Goal: Information Seeking & Learning: Learn about a topic

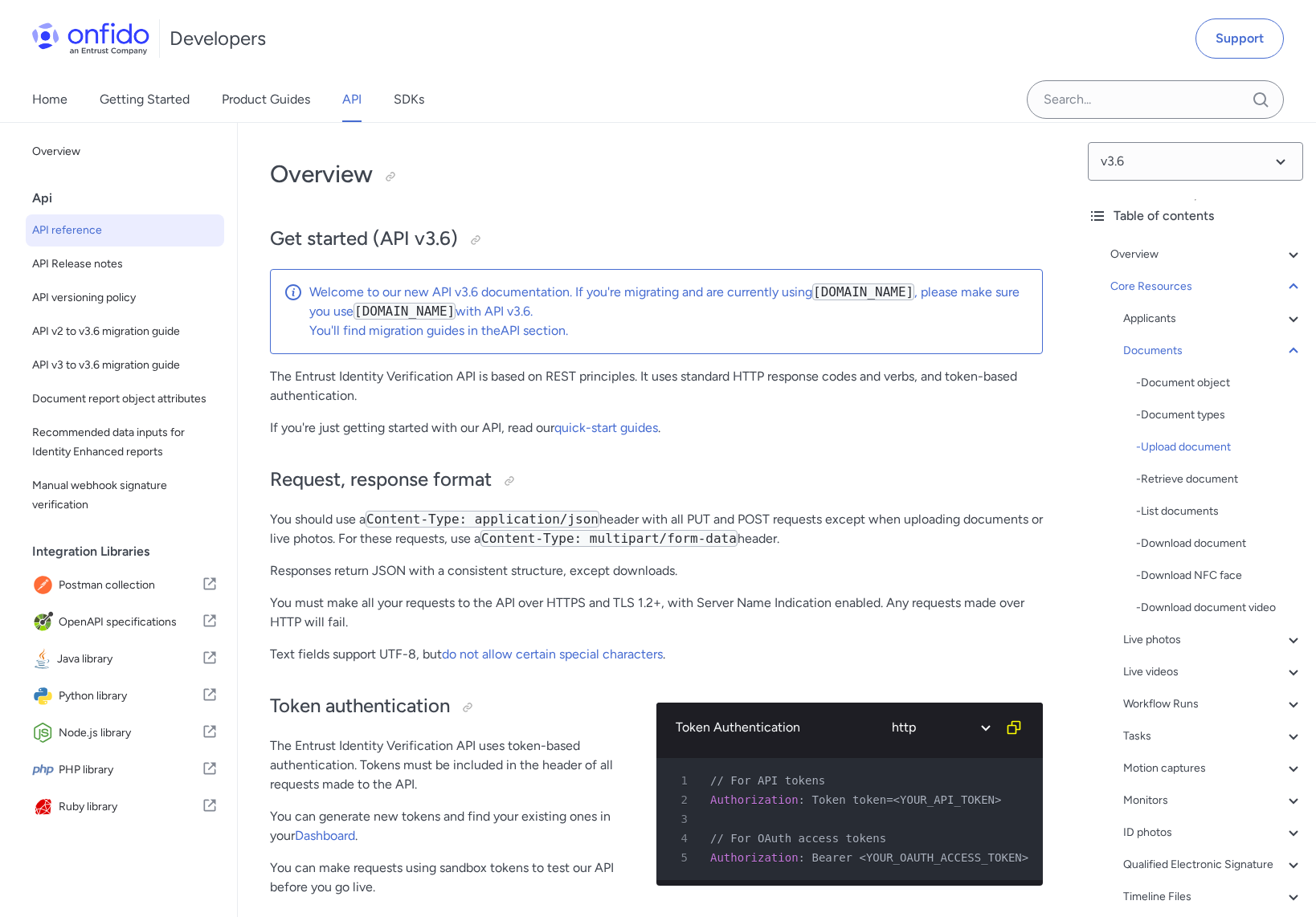
select select "http"
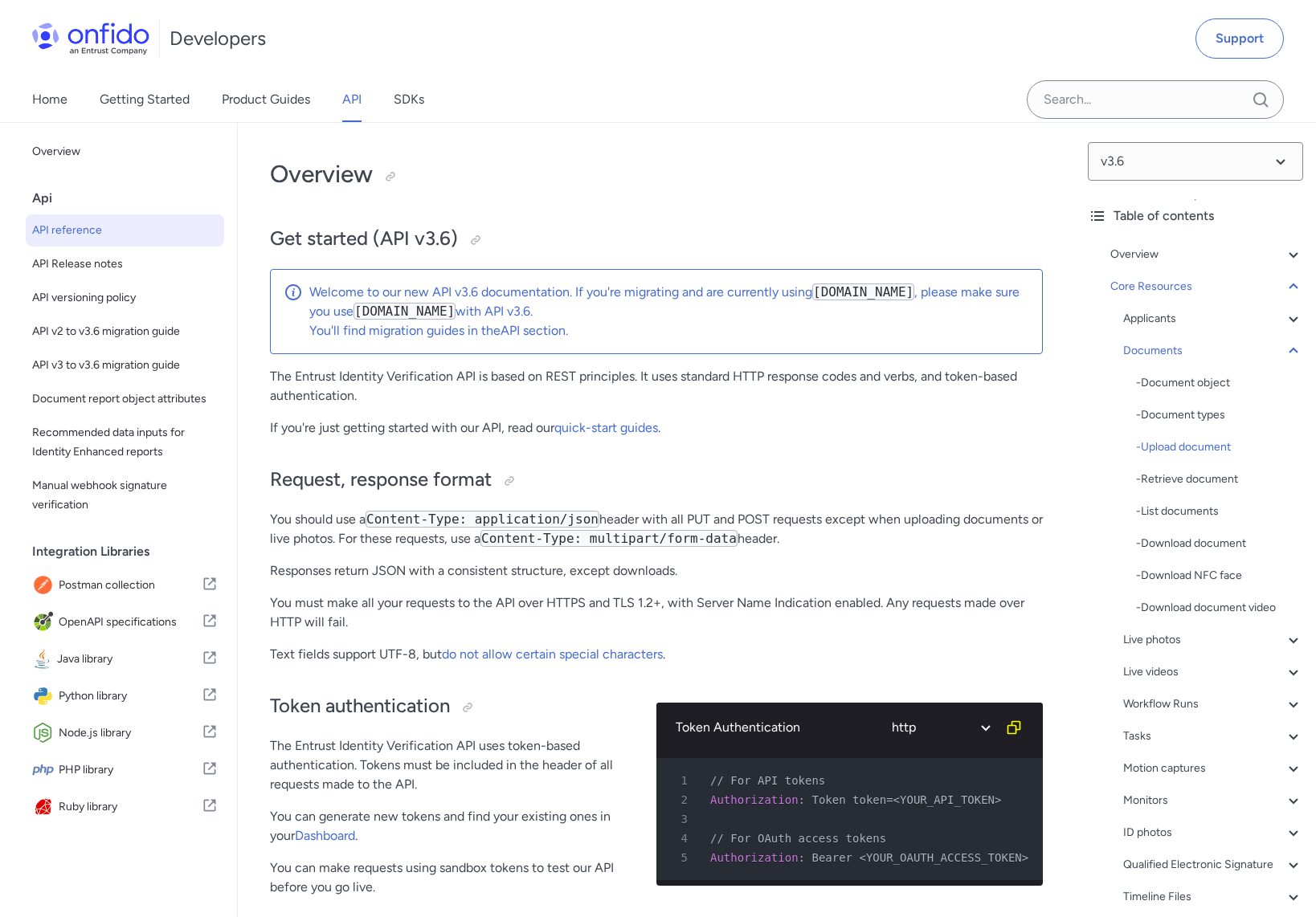
select select "http"
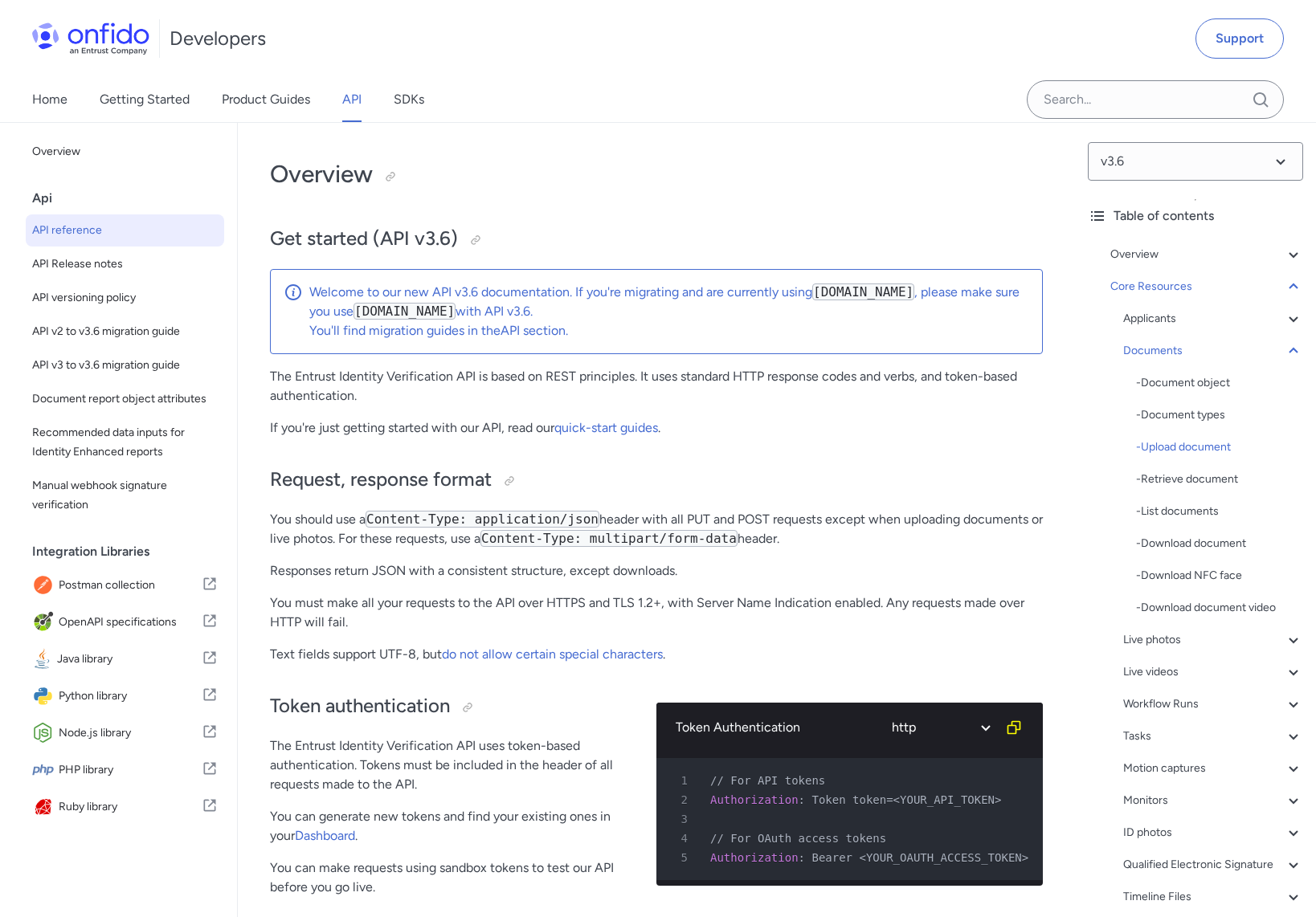
select select "http"
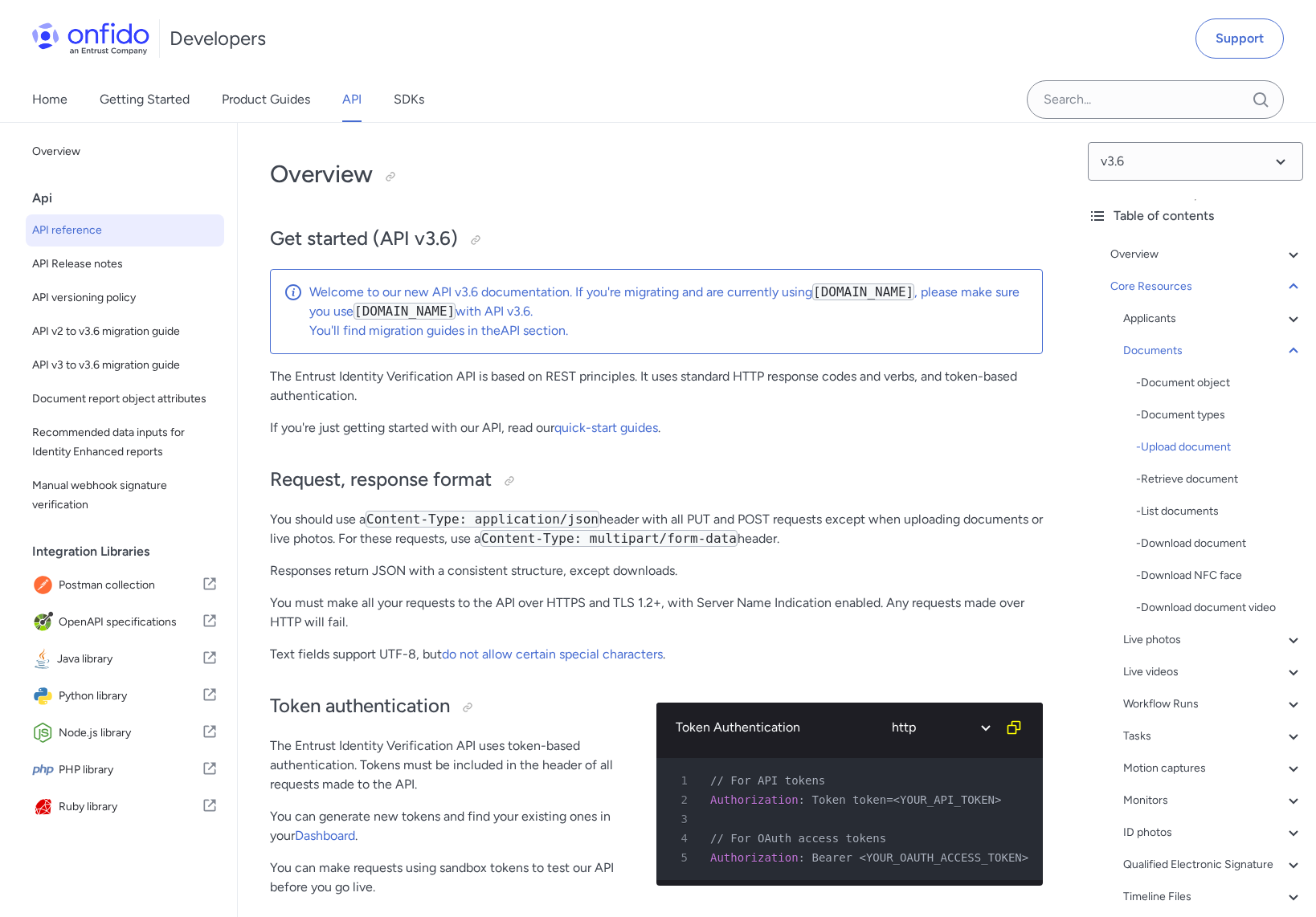
select select "http"
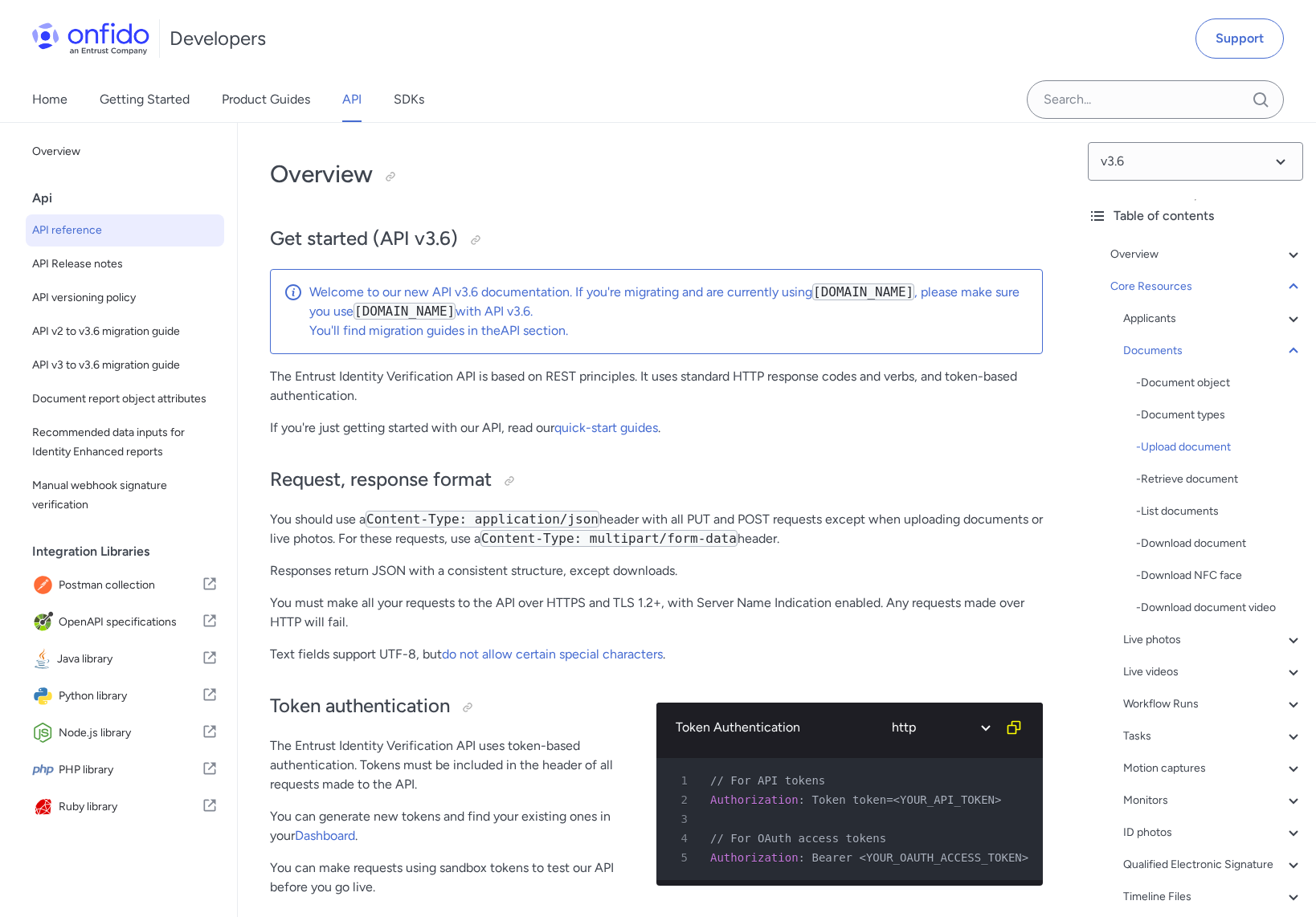
select select "http"
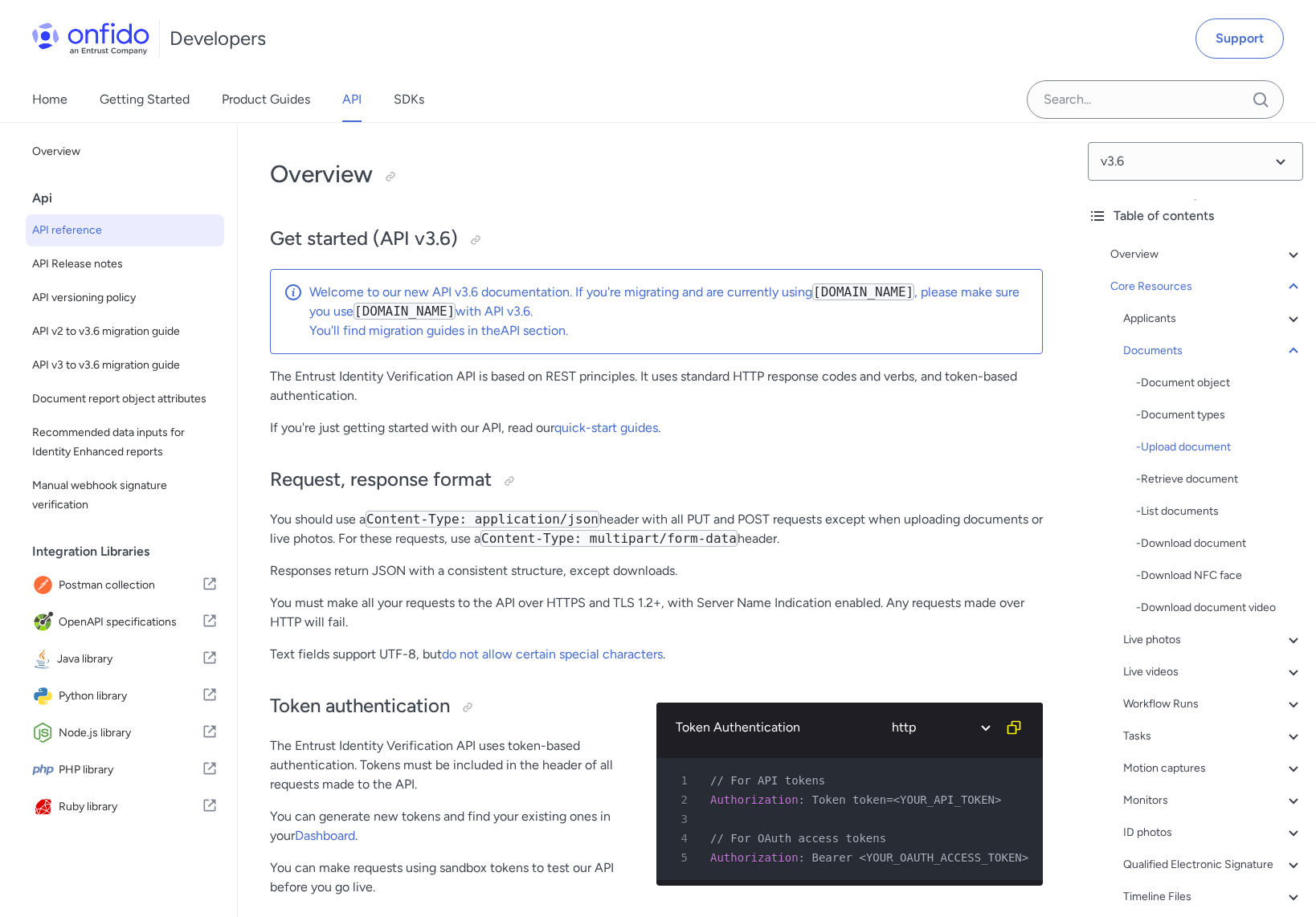
select select "http"
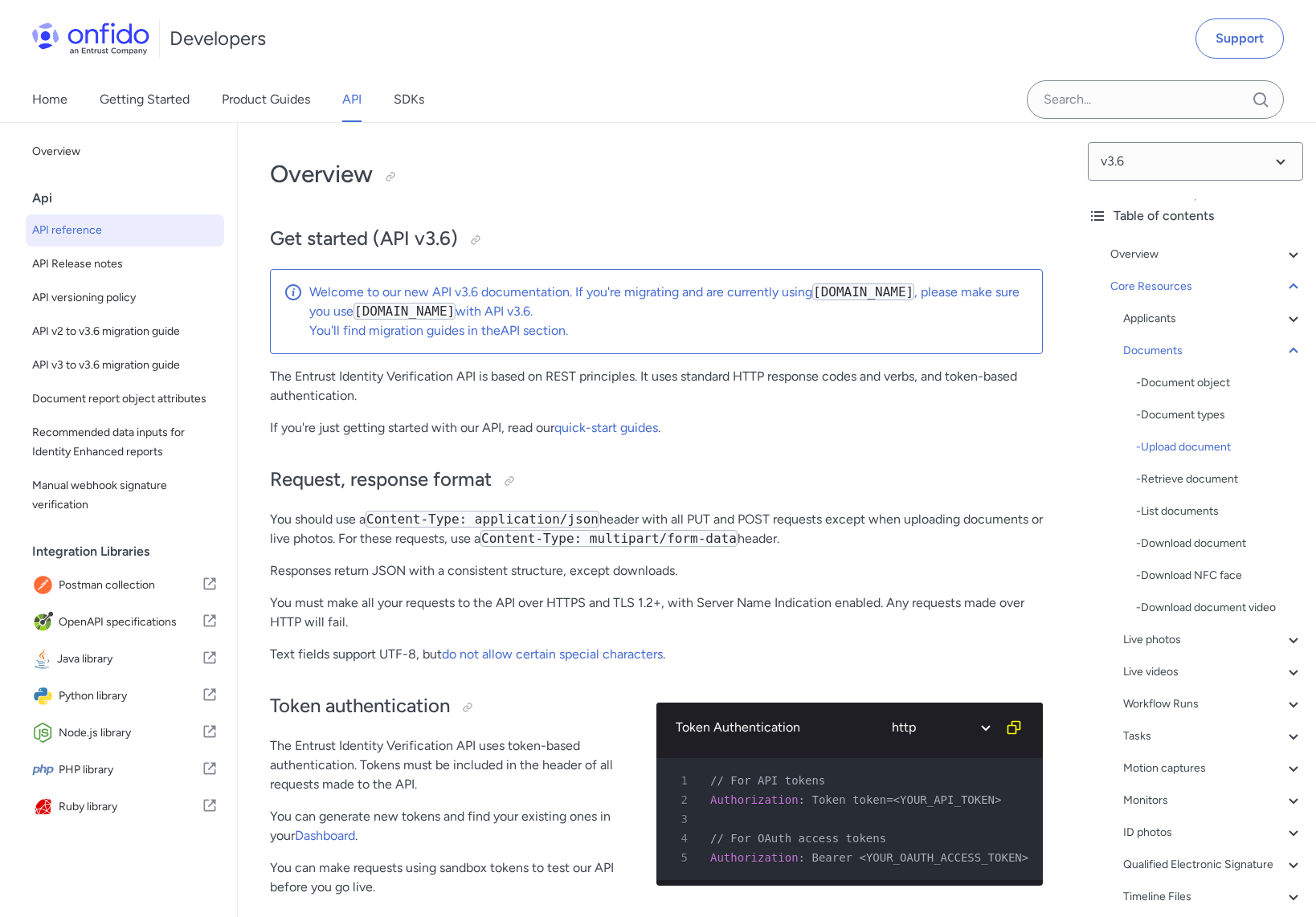
select select "http"
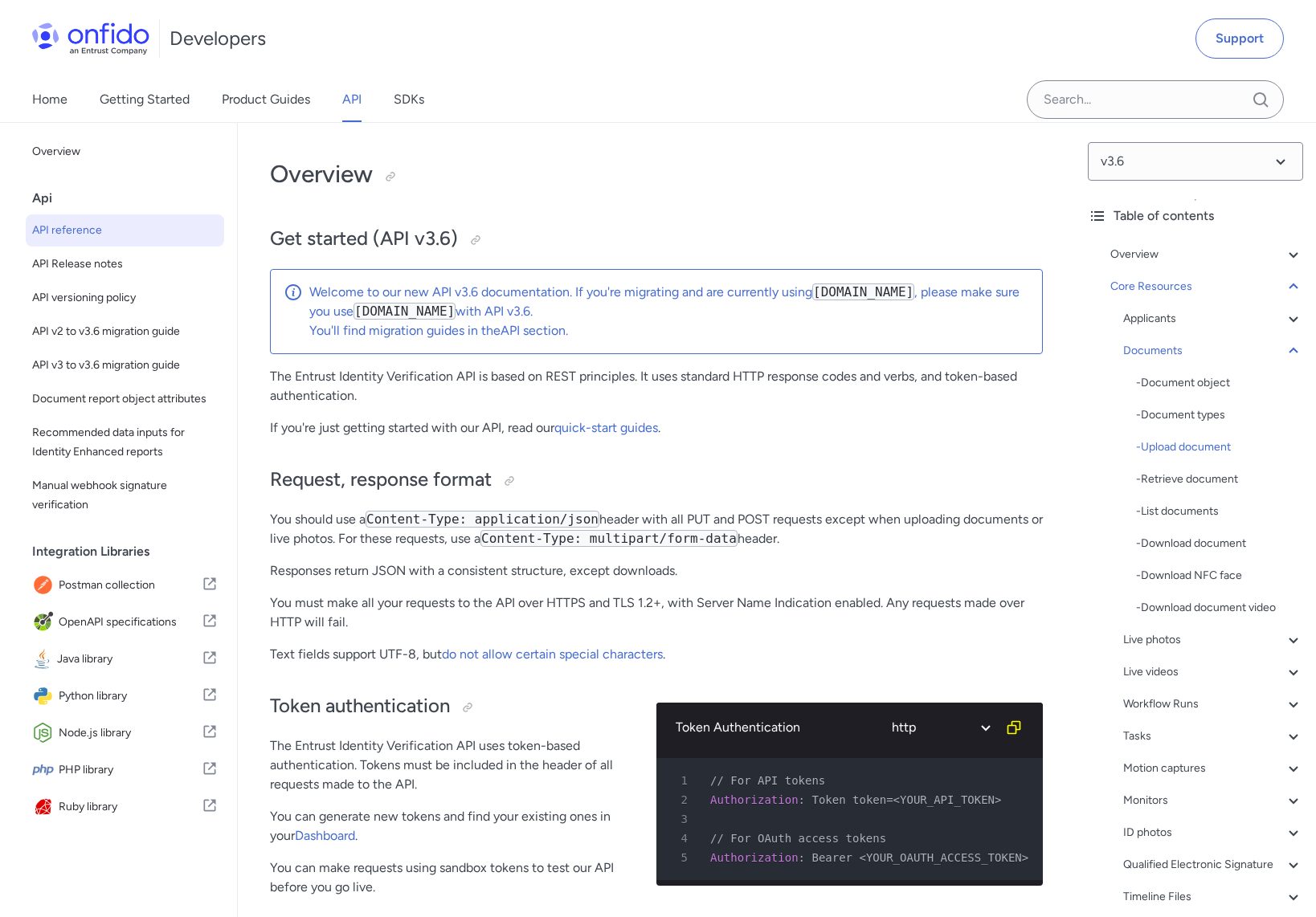
select select "http"
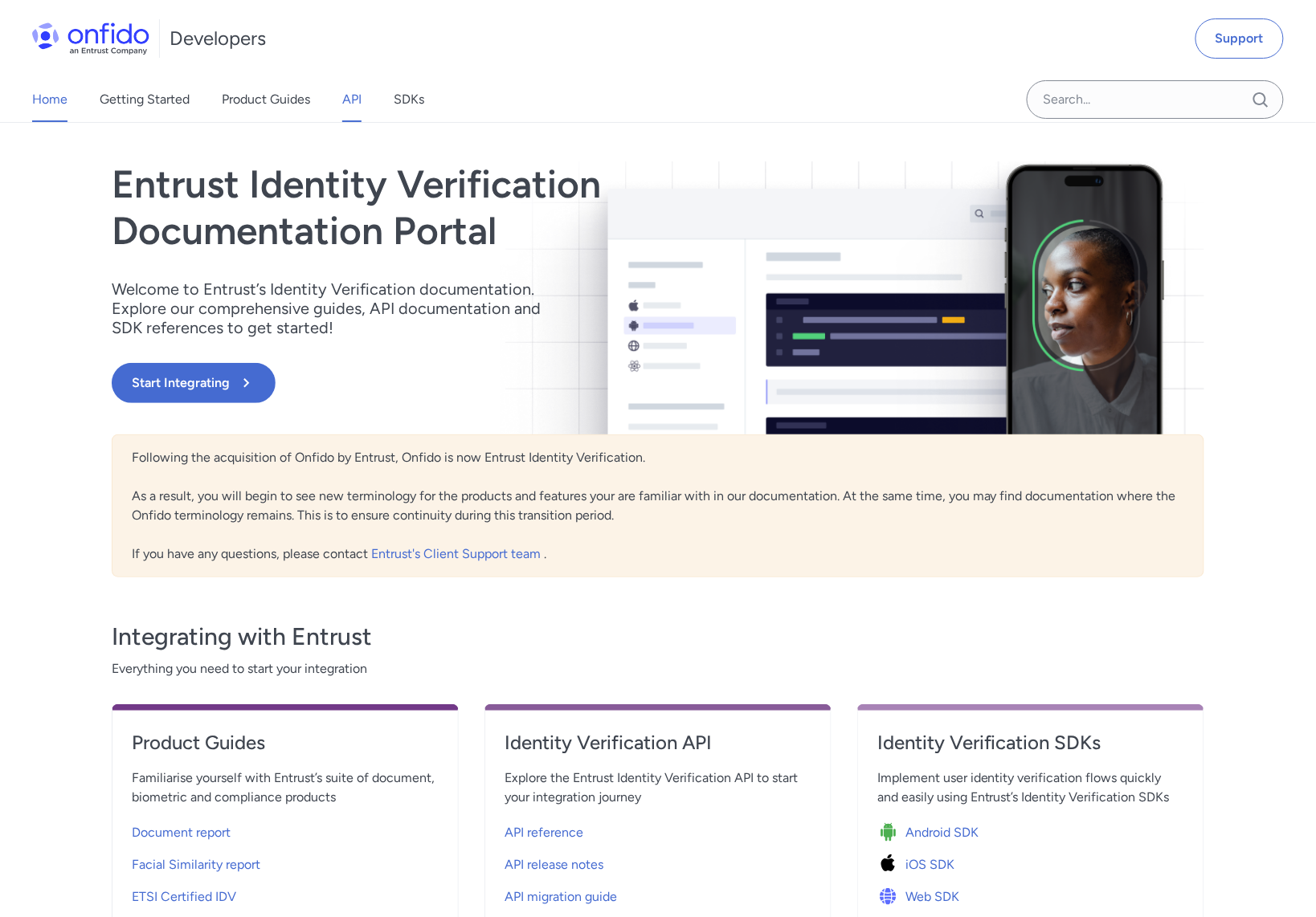
click at [351, 102] on link "API" at bounding box center [352, 99] width 20 height 45
